Goal: Find specific page/section

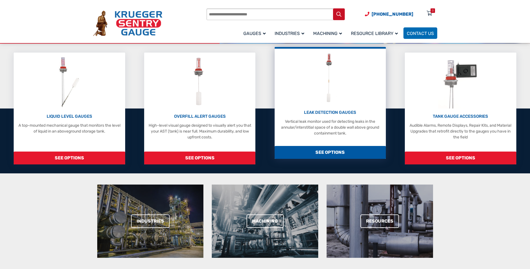
scroll to position [140, 0]
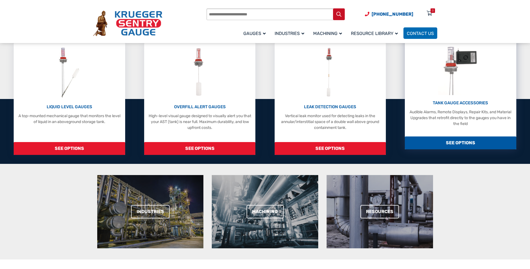
click at [451, 105] on p "TANK GAUGE ACCESSORIES" at bounding box center [460, 103] width 106 height 6
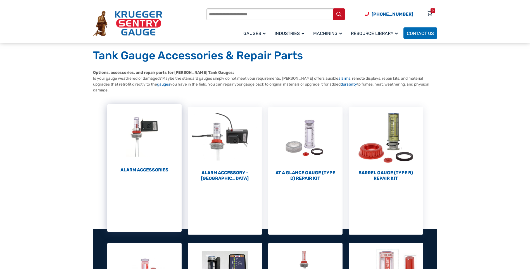
scroll to position [56, 0]
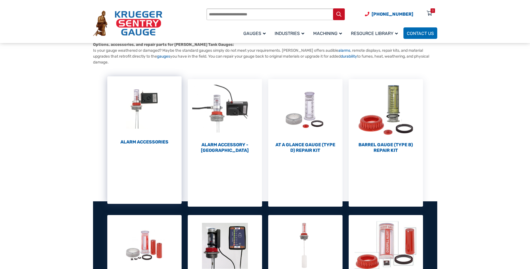
click at [154, 142] on h2 "Alarm Accessories (6)" at bounding box center [144, 142] width 74 height 6
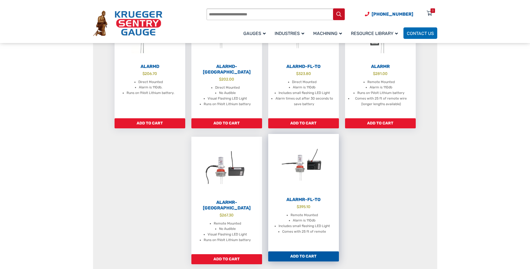
scroll to position [196, 0]
